Goal: Check status: Check status

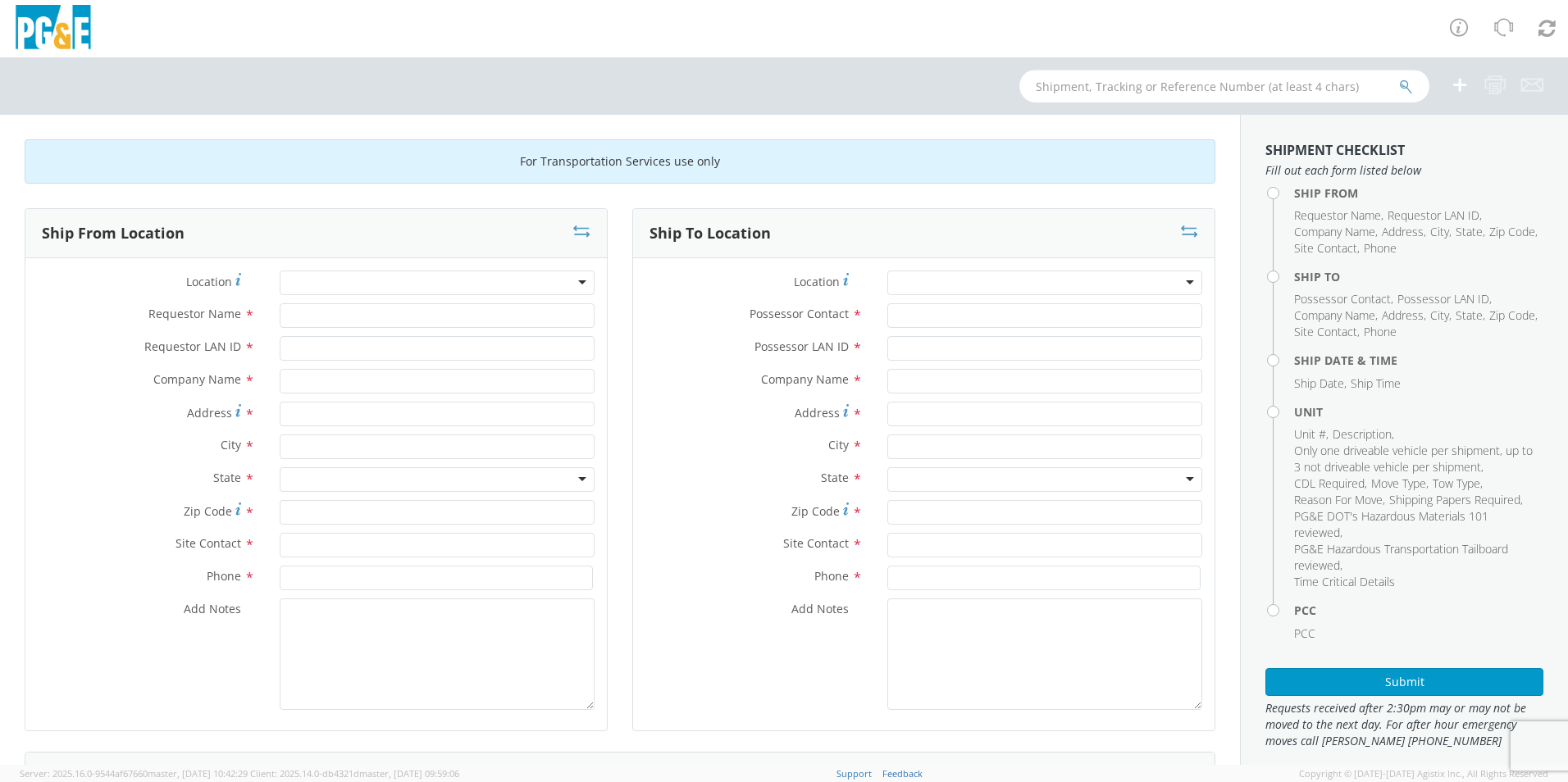
click at [1105, 96] on input "text" at bounding box center [1224, 85] width 410 height 33
type input "b34012"
click at [1399, 78] on button "submit" at bounding box center [1405, 87] width 14 height 19
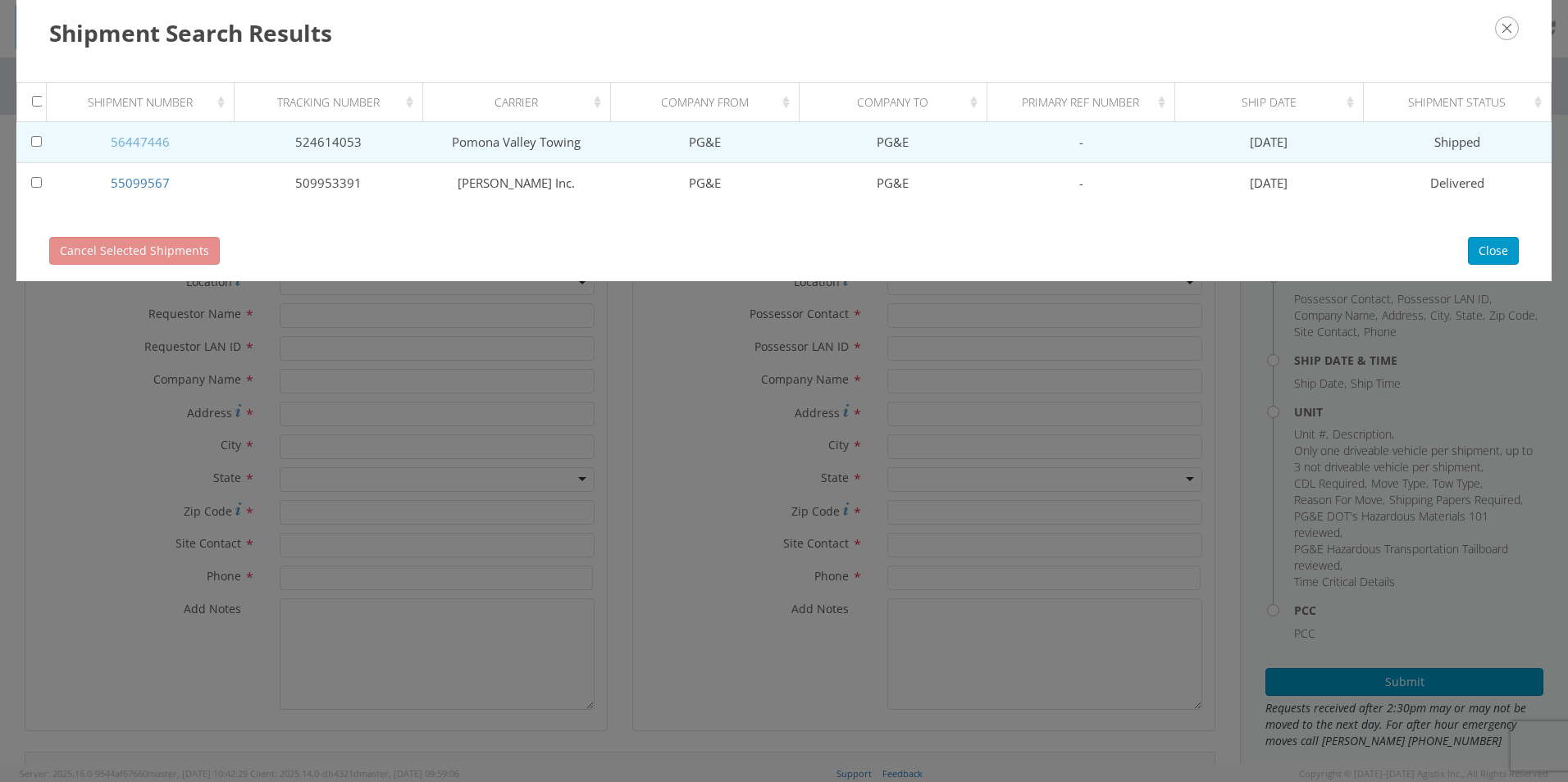
click at [113, 144] on link "56447446" at bounding box center [141, 141] width 59 height 16
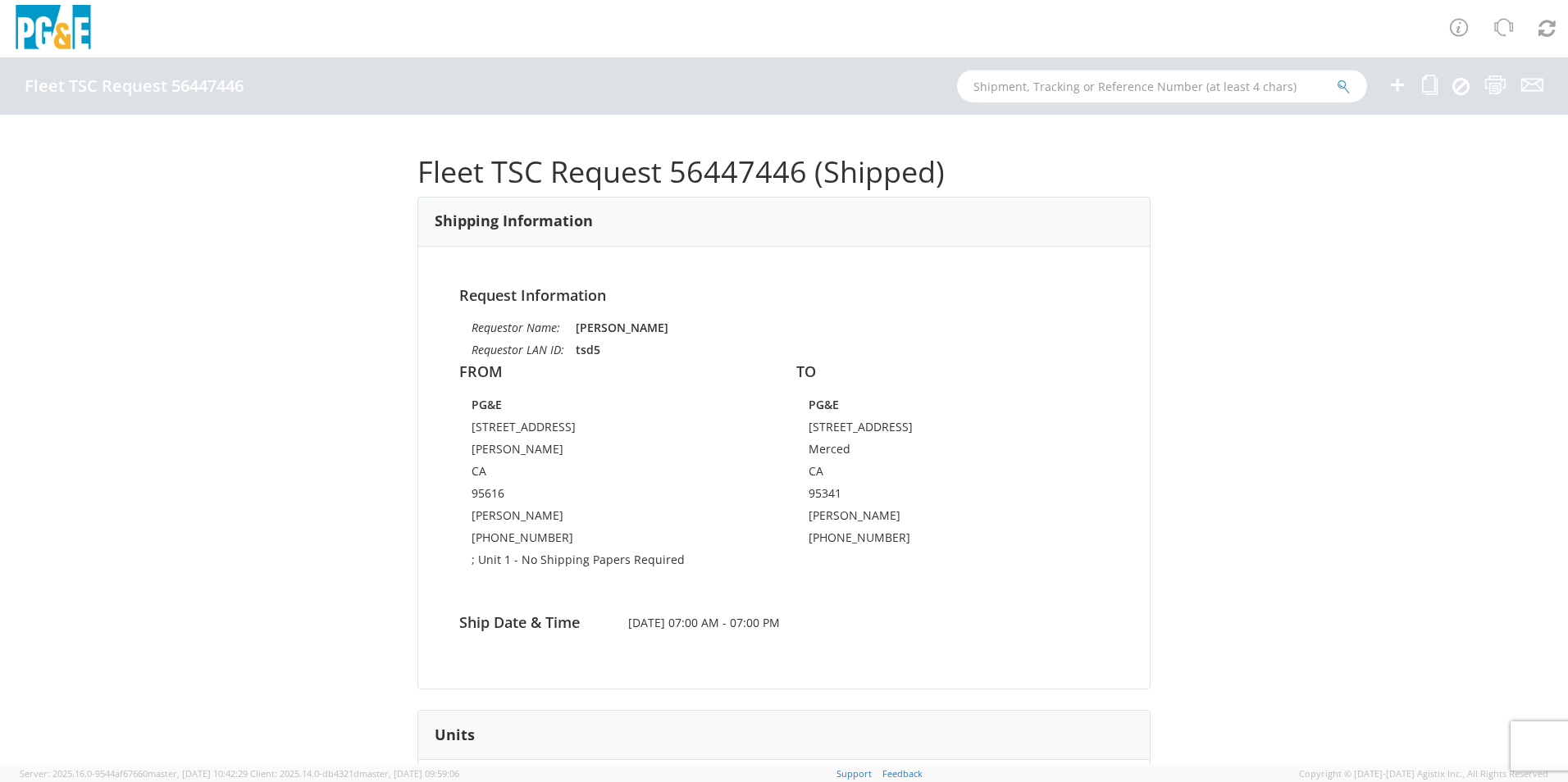
click at [1014, 81] on input "text" at bounding box center [1162, 85] width 410 height 33
type input "b34012"
click at [1337, 78] on button "submit" at bounding box center [1344, 87] width 14 height 19
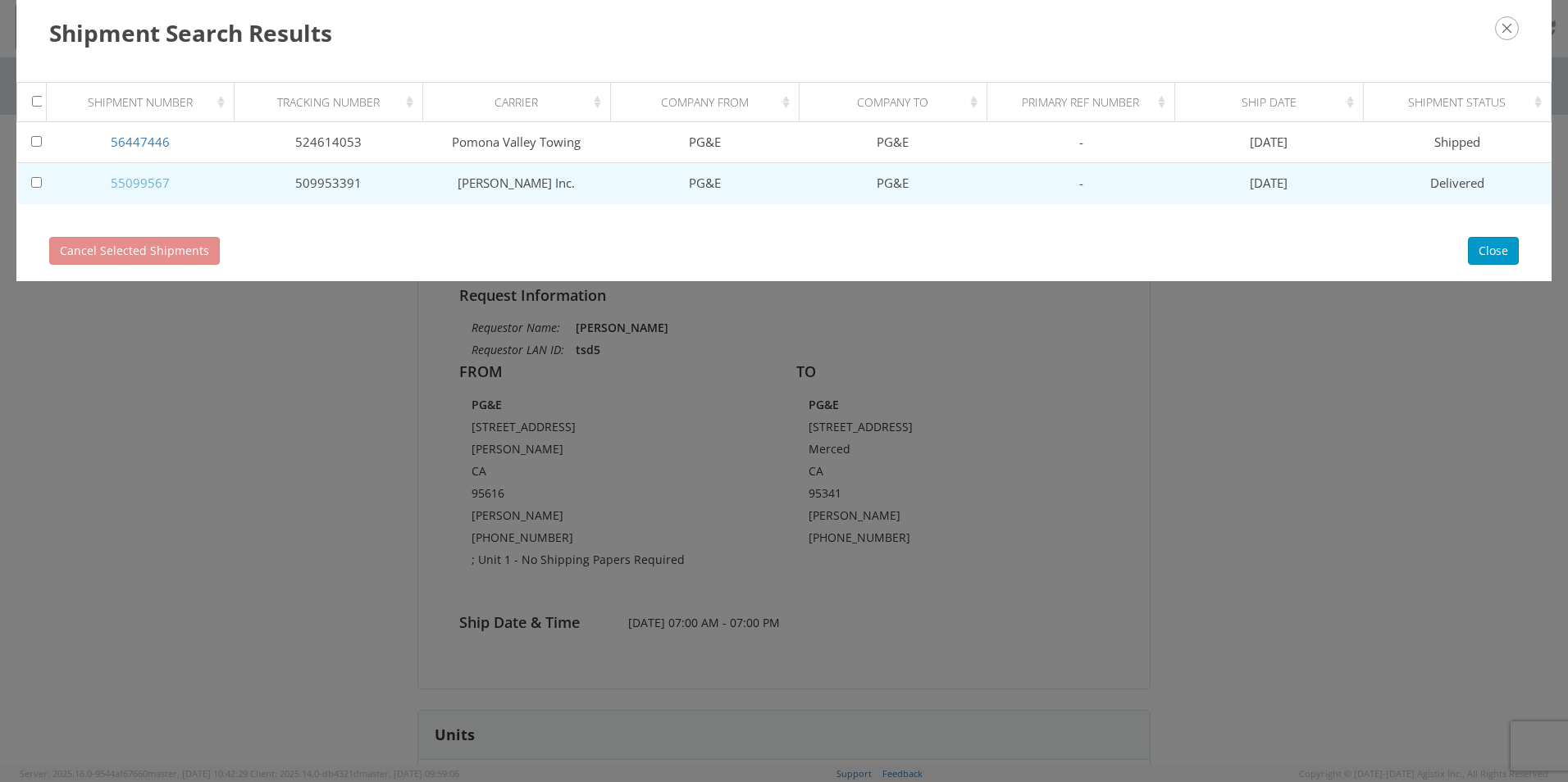
click at [151, 174] on link "55099567" at bounding box center [141, 182] width 59 height 16
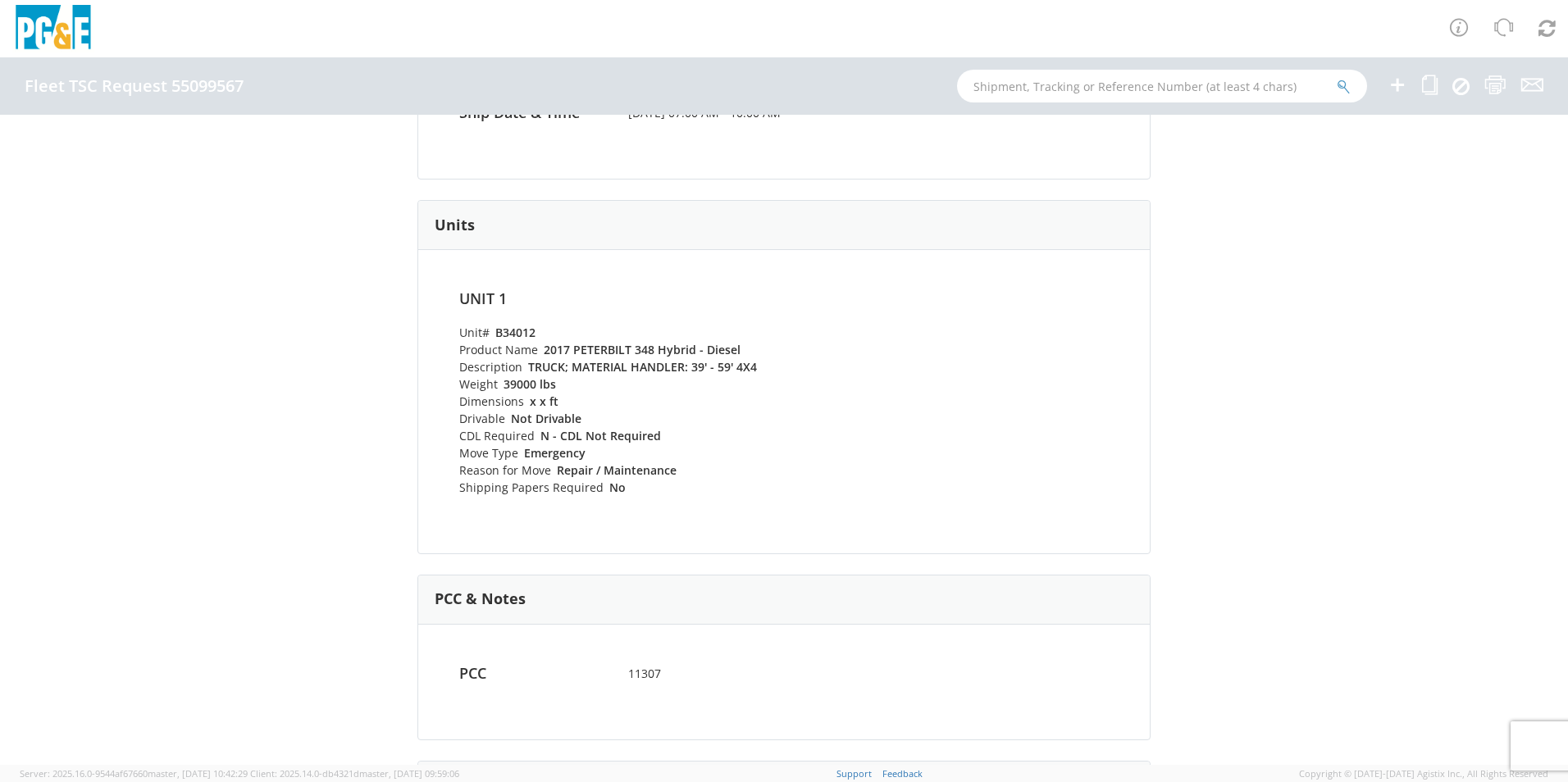
scroll to position [426, 0]
